Goal: Task Accomplishment & Management: Use online tool/utility

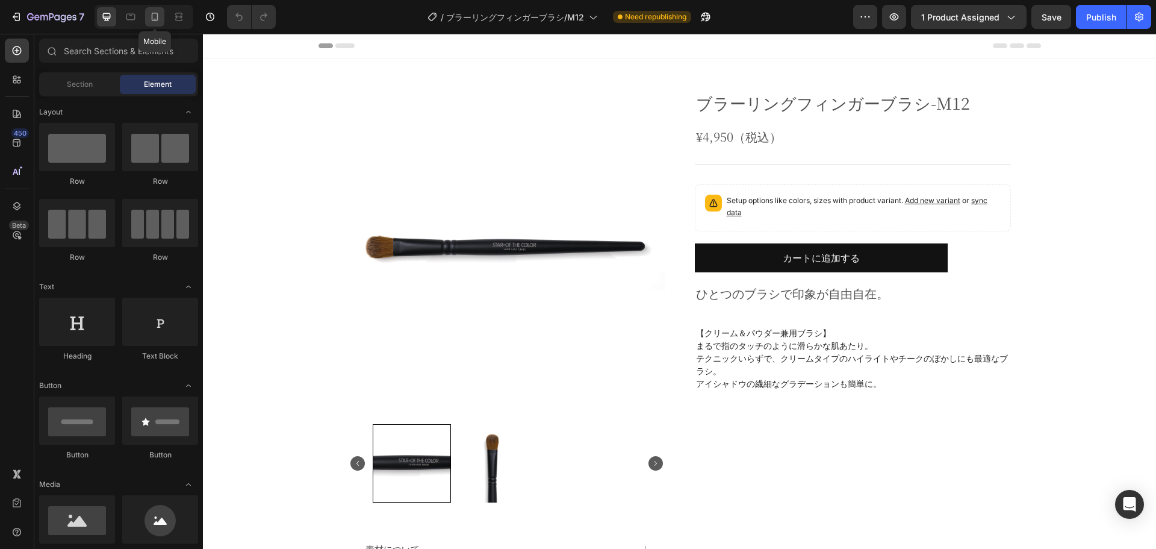
click at [158, 19] on icon at bounding box center [155, 17] width 7 height 8
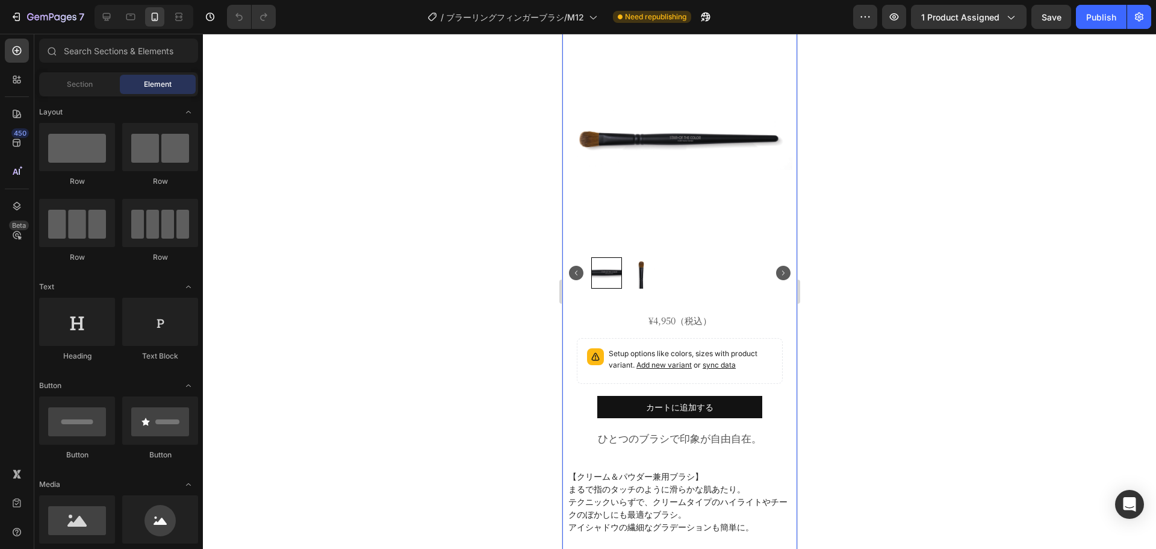
scroll to position [241, 0]
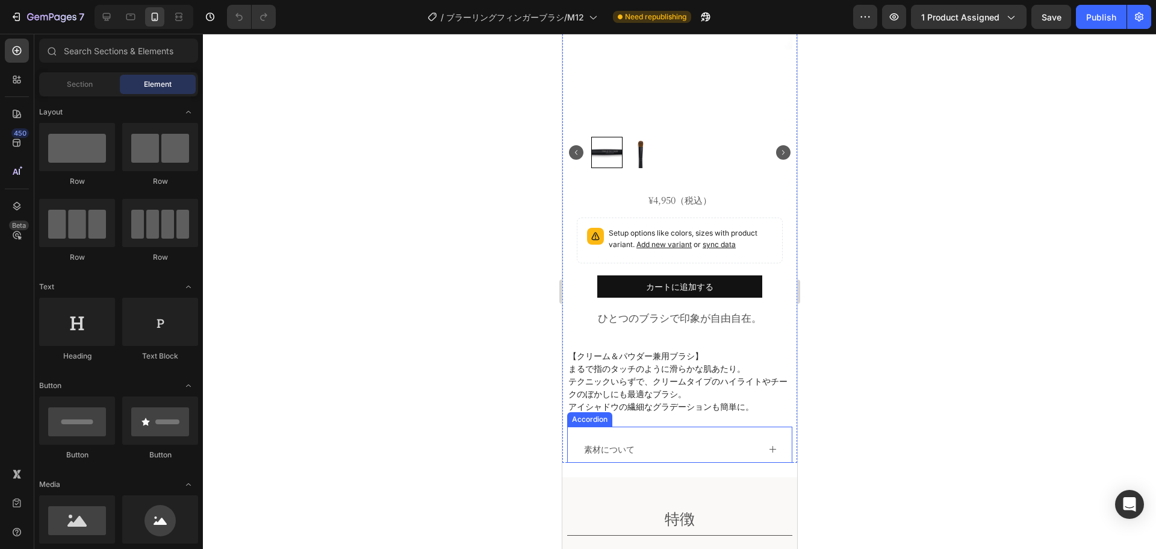
click at [711, 442] on div "素材について" at bounding box center [670, 449] width 176 height 16
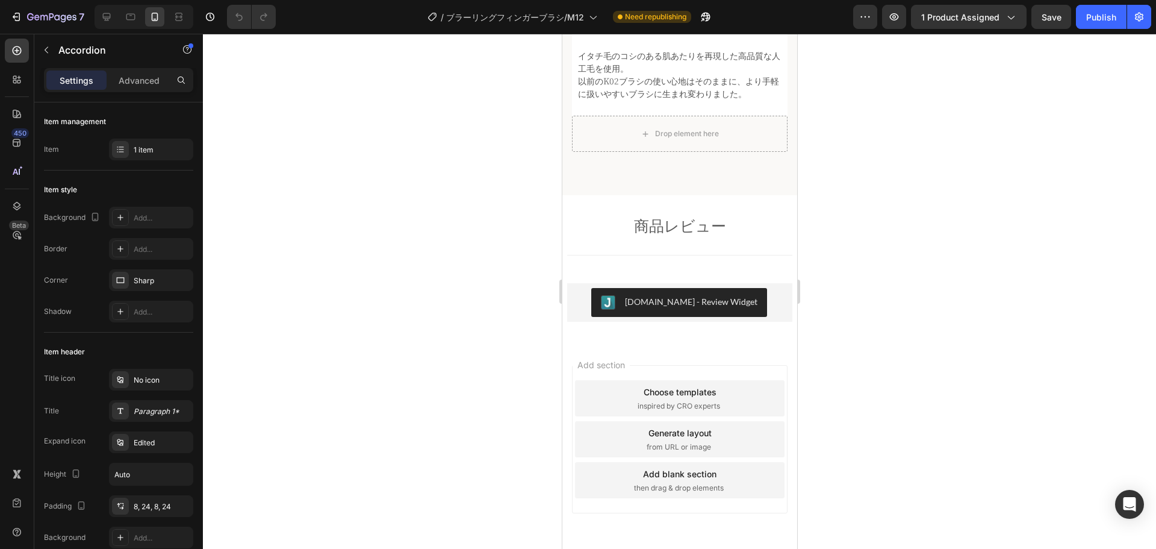
scroll to position [1050, 0]
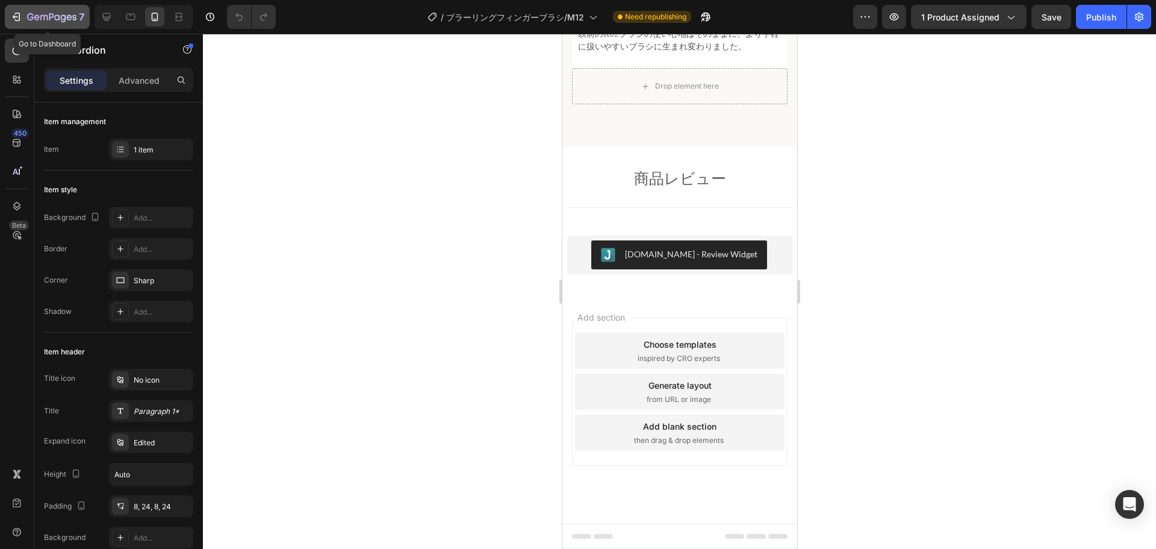
click at [63, 13] on icon "button" at bounding box center [51, 18] width 49 height 10
